Goal: Information Seeking & Learning: Learn about a topic

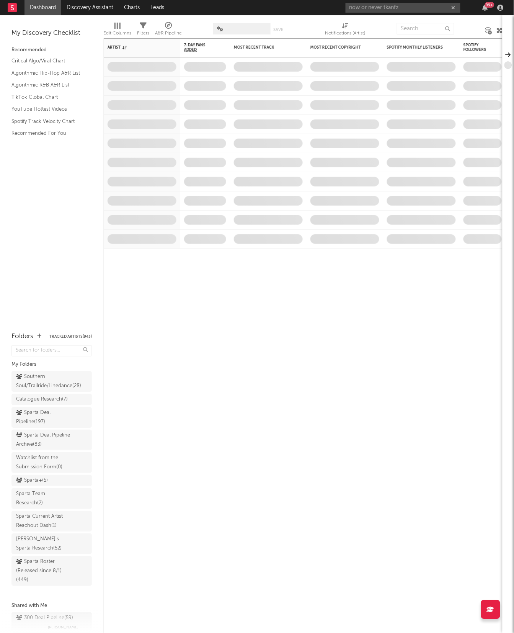
drag, startPoint x: 409, startPoint y: 8, endPoint x: 239, endPoint y: 8, distance: 169.9
click at [239, 8] on nav "Dashboard Discovery Assistant Charts Leads now or never tkanfz 99 +" at bounding box center [257, 7] width 514 height 15
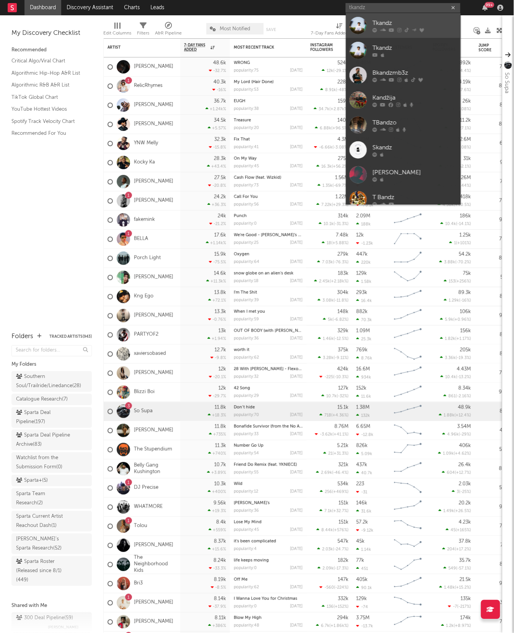
type input "tkandz"
click at [373, 26] on div "Tkandz" at bounding box center [415, 22] width 84 height 9
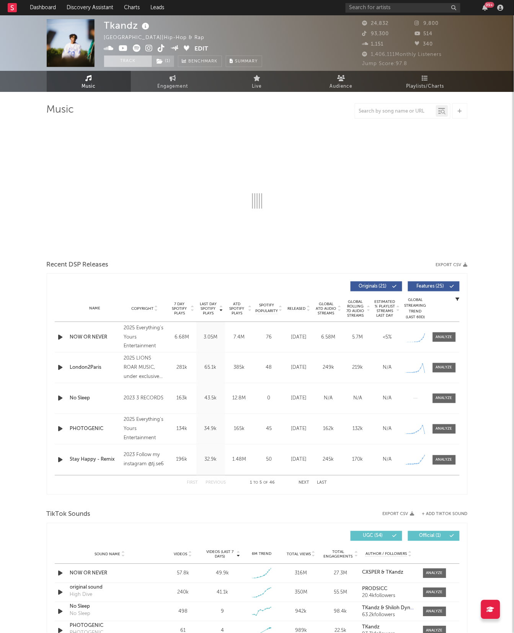
select select "6m"
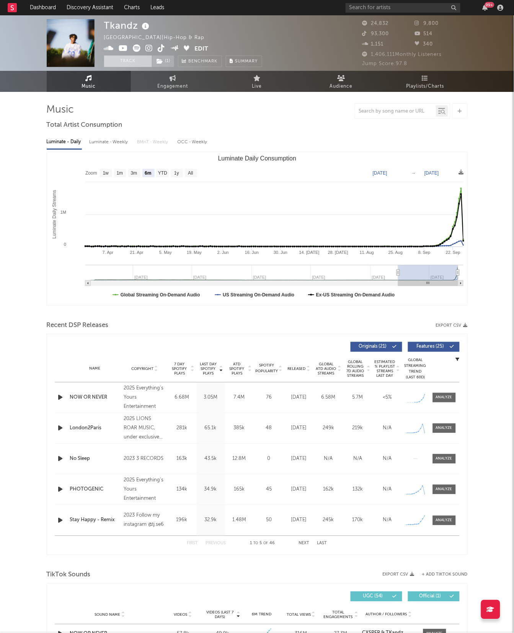
click at [116, 61] on button "Track" at bounding box center [128, 60] width 48 height 11
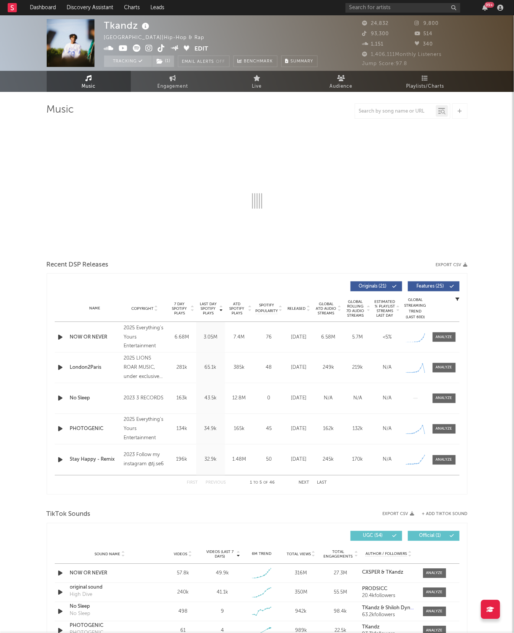
select select "6m"
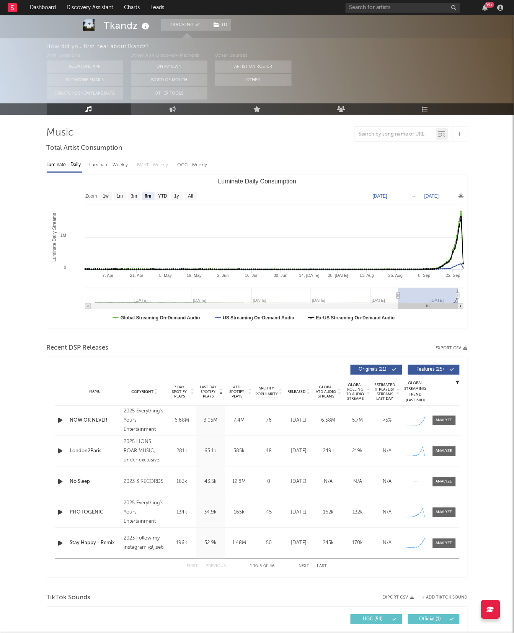
scroll to position [46, 0]
click at [444, 448] on div at bounding box center [444, 451] width 16 height 6
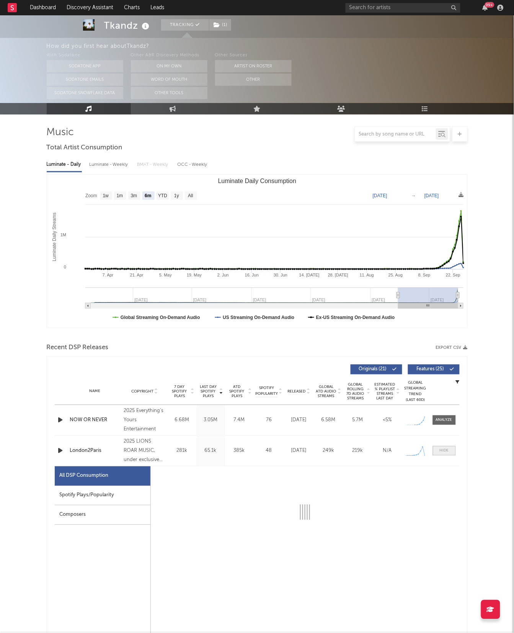
select select "1w"
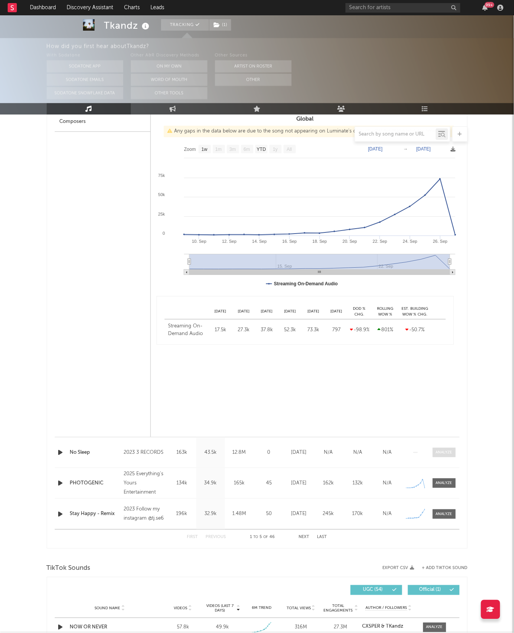
scroll to position [440, 0]
click at [439, 486] on span at bounding box center [444, 482] width 23 height 10
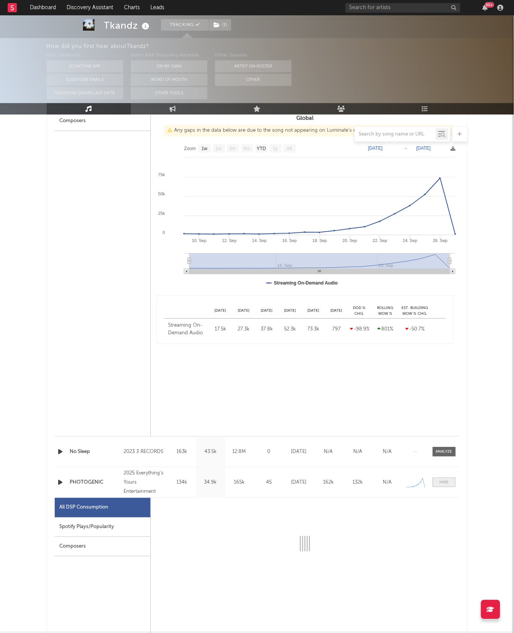
select select "1w"
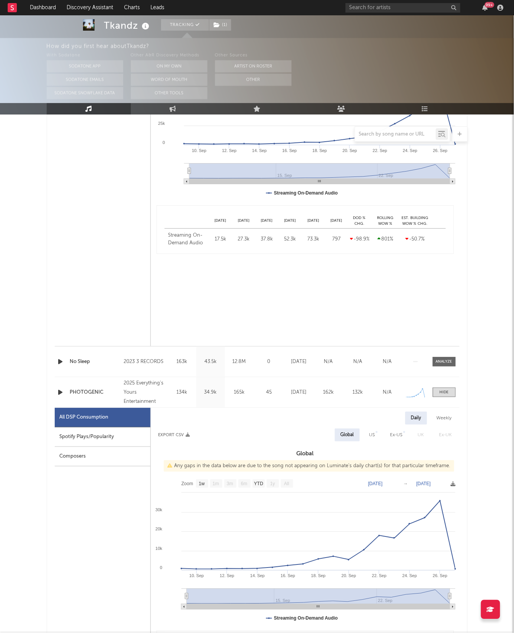
scroll to position [531, 0]
click at [388, 6] on input "text" at bounding box center [403, 8] width 115 height 10
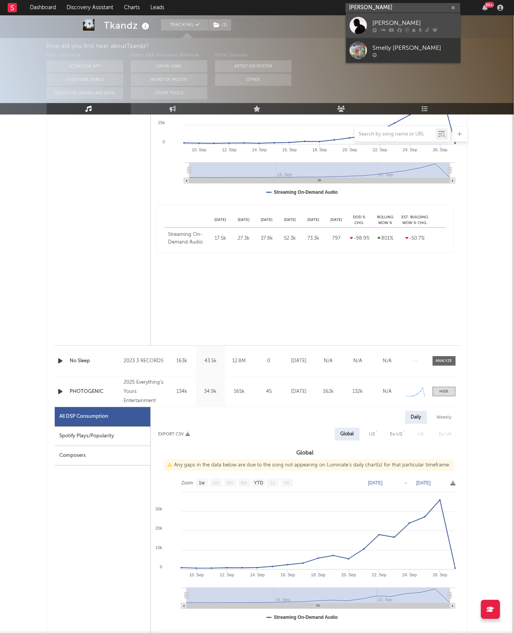
type input "[PERSON_NAME]"
click at [385, 25] on div "[PERSON_NAME]" at bounding box center [415, 22] width 84 height 9
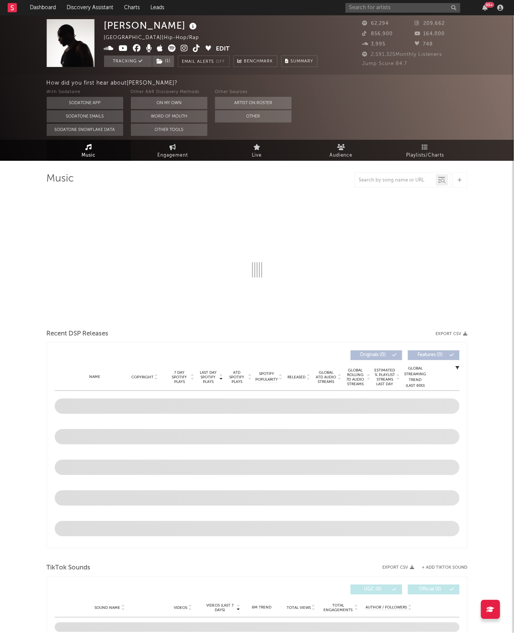
select select "6m"
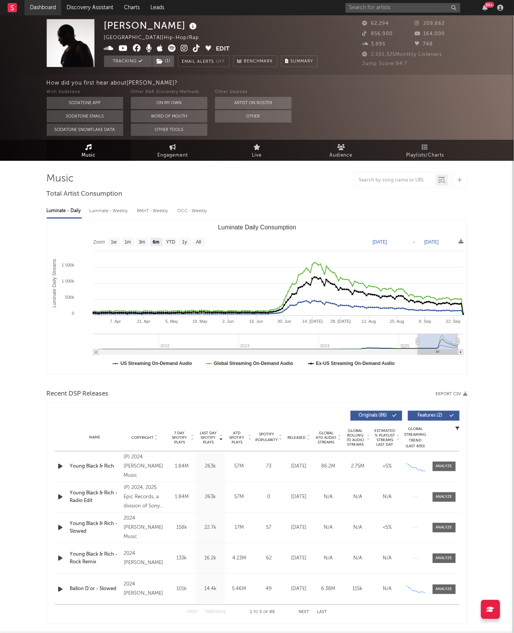
click at [37, 7] on link "Dashboard" at bounding box center [42, 7] width 37 height 15
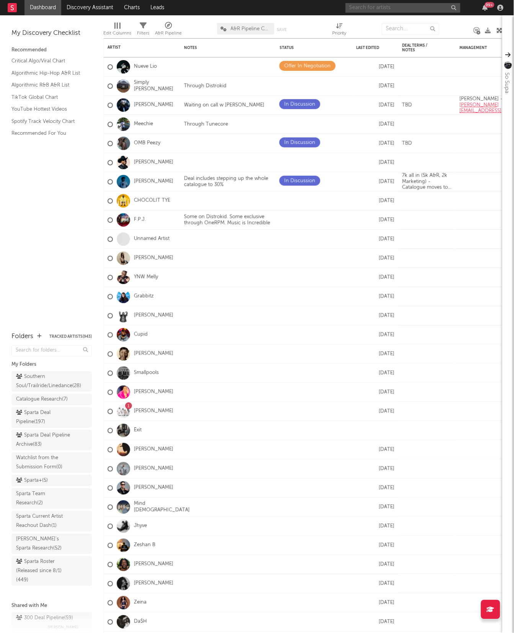
click at [384, 9] on input "text" at bounding box center [403, 8] width 115 height 10
type input "J.R.A"
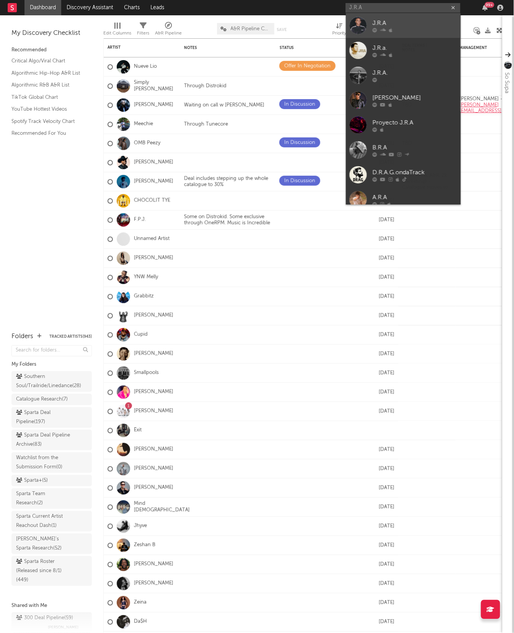
click at [370, 24] on link "J.R.A" at bounding box center [403, 25] width 115 height 25
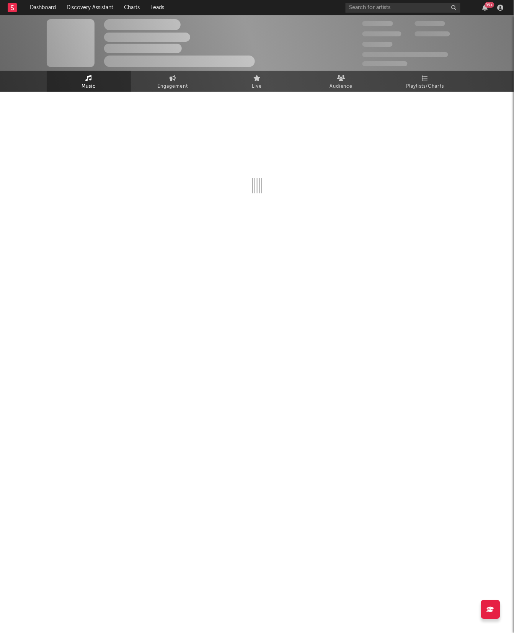
select select "1w"
